Goal: Task Accomplishment & Management: Use online tool/utility

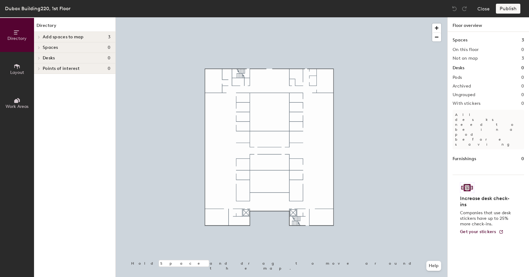
click at [70, 33] on div "Add spaces to map 3" at bounding box center [74, 37] width 81 height 11
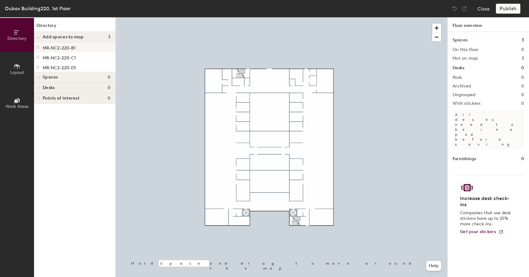
click at [74, 48] on p "MR-NC2-220-B1" at bounding box center [59, 47] width 33 height 7
click at [485, 11] on button "Close" at bounding box center [483, 9] width 12 height 10
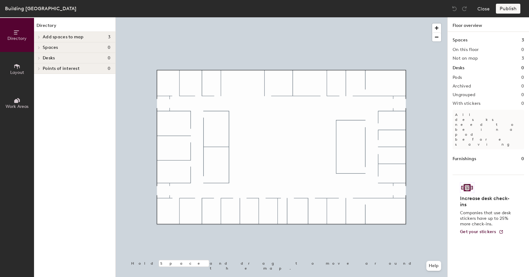
click at [81, 35] on span "Add spaces to map" at bounding box center [63, 37] width 41 height 5
